Goal: Task Accomplishment & Management: Manage account settings

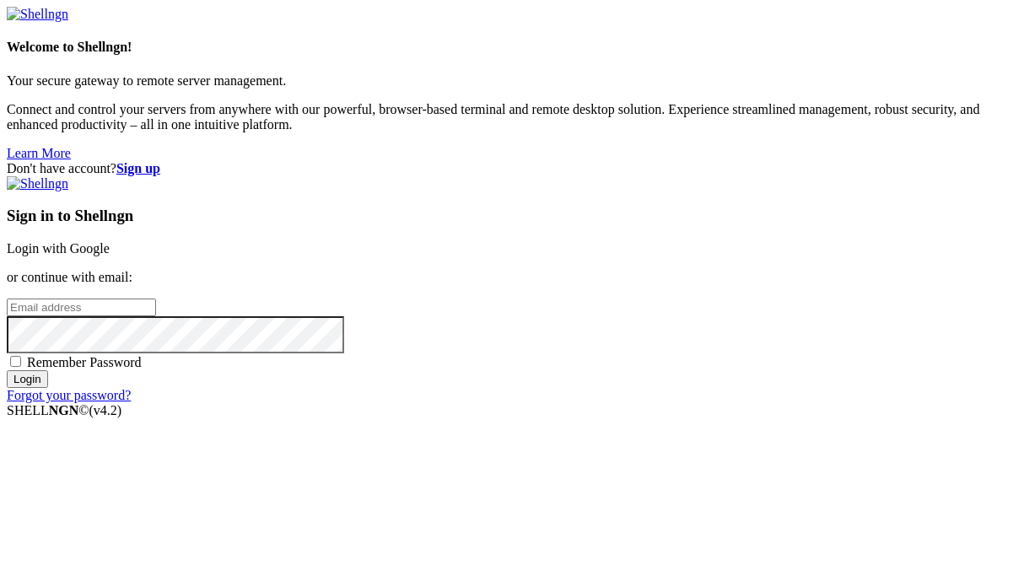
click at [156, 299] on input "email" at bounding box center [81, 308] width 149 height 18
type input "[EMAIL_ADDRESS][DOMAIN_NAME]"
click at [7, 370] on input "Login" at bounding box center [27, 379] width 41 height 18
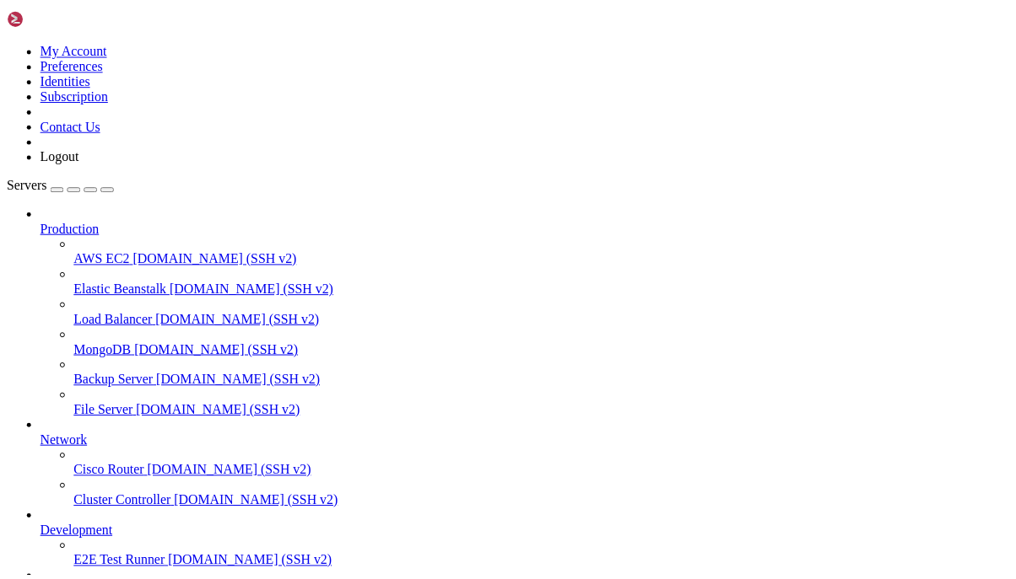
scroll to position [105, 0]
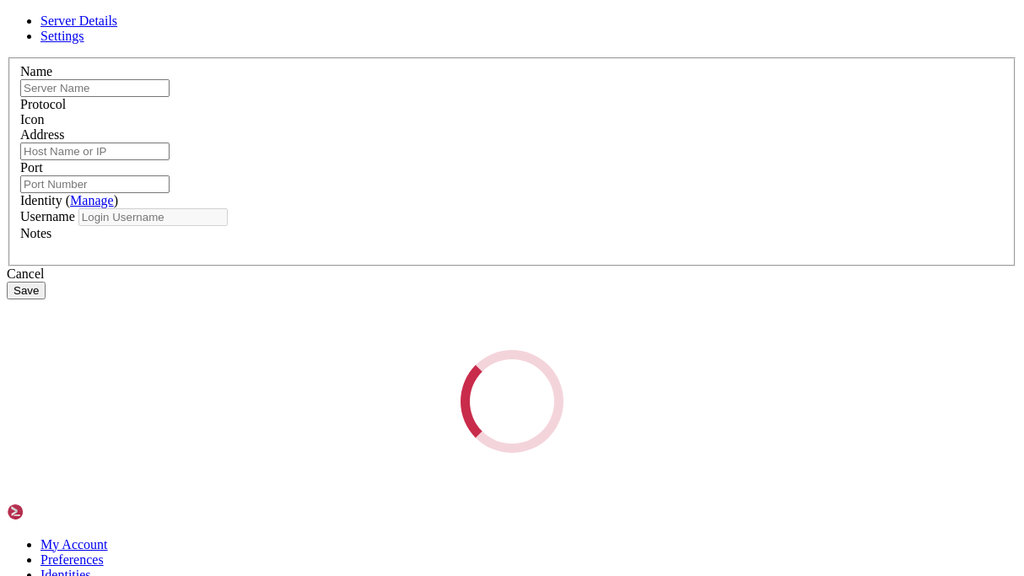
type input "mango"
type input "[DOMAIN_NAME]"
type input "7174"
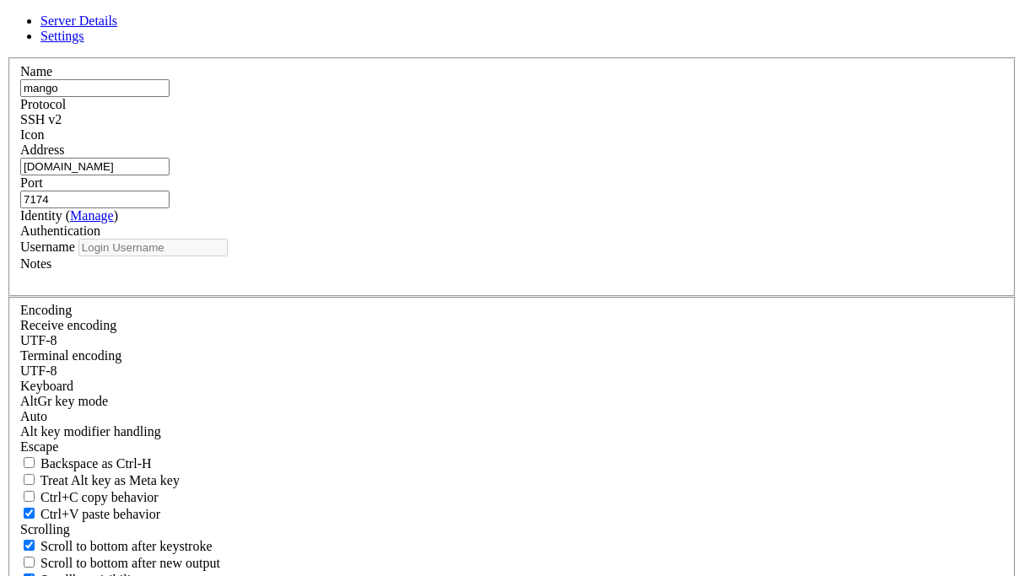
type input "mango"
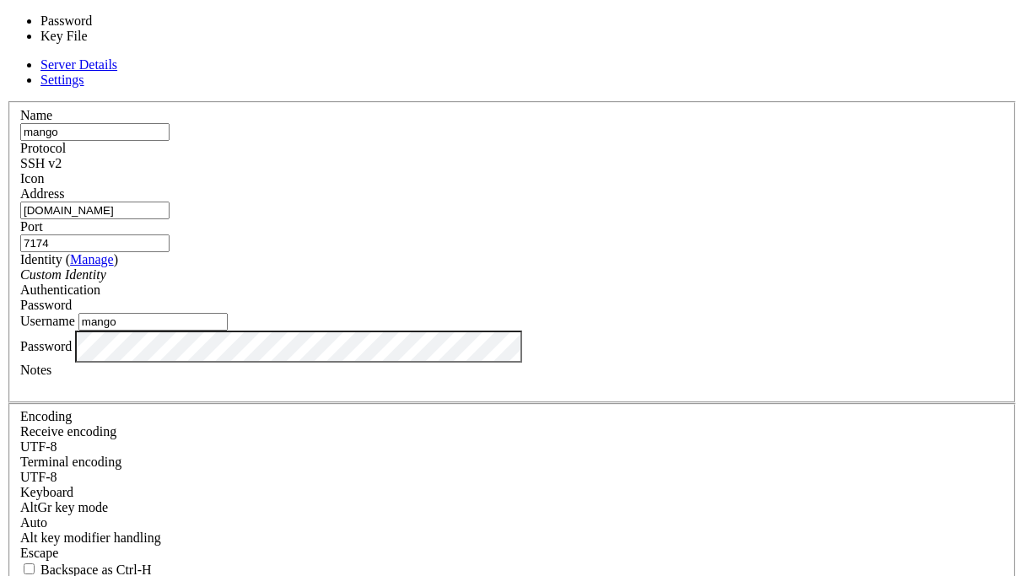
click at [72, 298] on span "Password" at bounding box center [45, 305] width 51 height 14
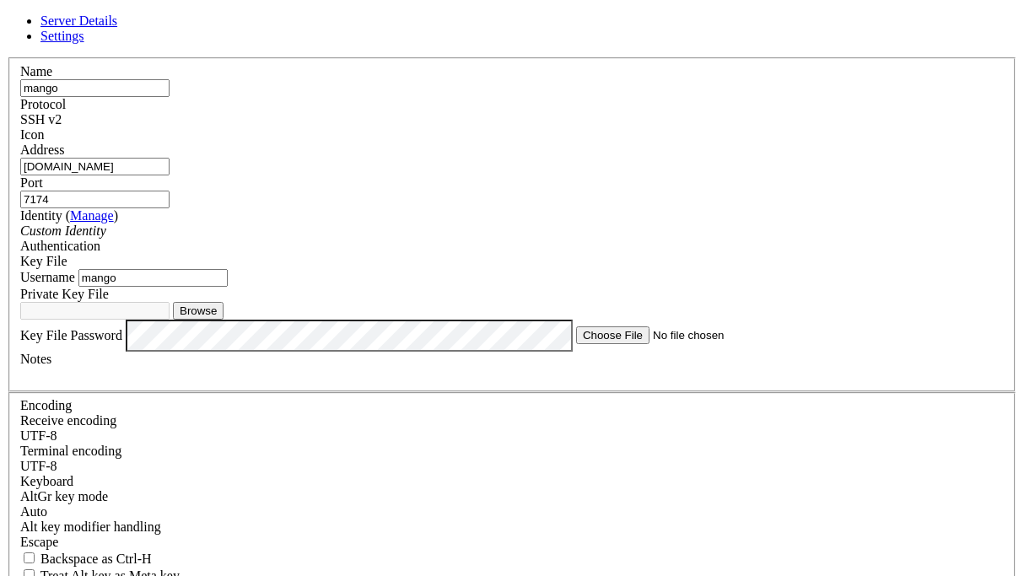
click at [224, 320] on button "Browse" at bounding box center [198, 311] width 51 height 18
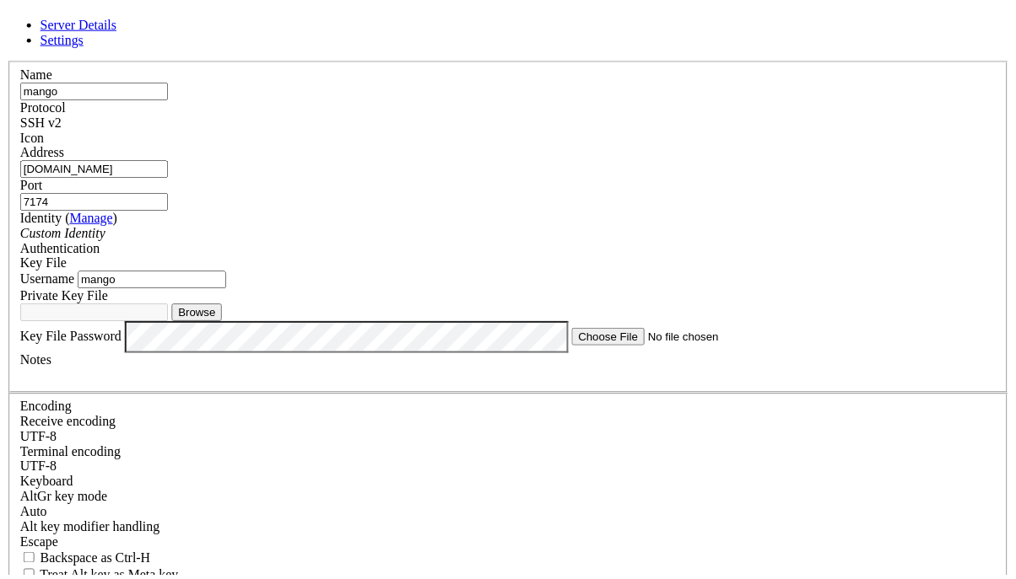
scroll to position [101, 0]
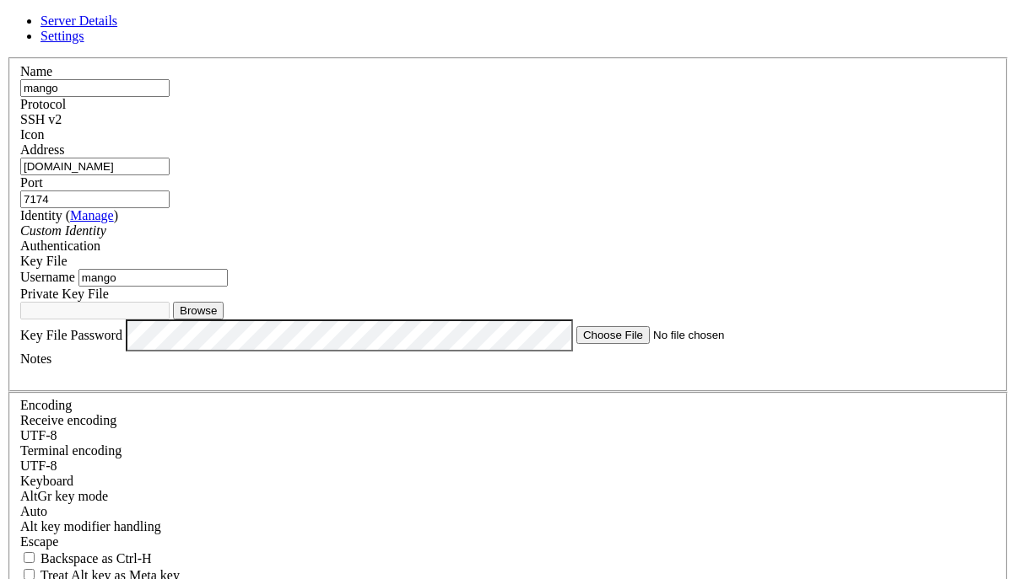
type input "id_ed25519"
click at [488, 319] on div "Private Key File id_ed25519 Clear" at bounding box center [507, 303] width 975 height 33
click at [213, 320] on button "Clear" at bounding box center [193, 311] width 40 height 18
click at [224, 320] on button "Browse" at bounding box center [198, 311] width 51 height 18
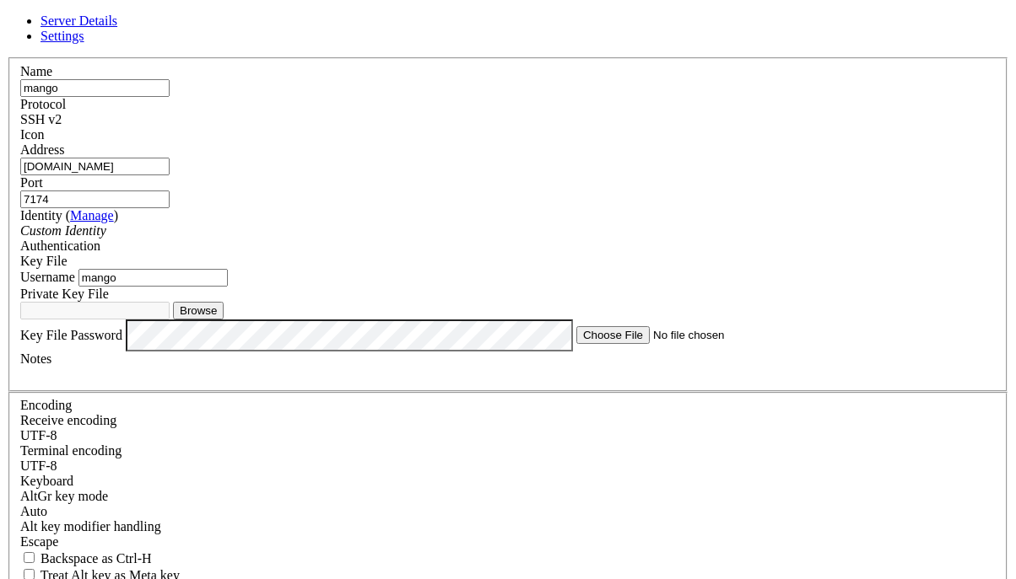
type input "id_ed25519"
